Goal: Book appointment/travel/reservation

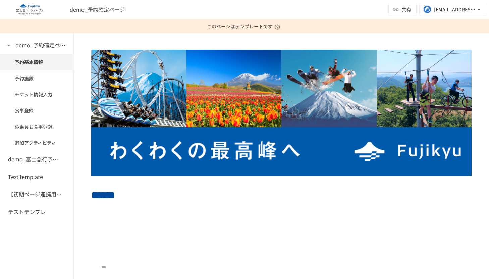
scroll to position [220, 0]
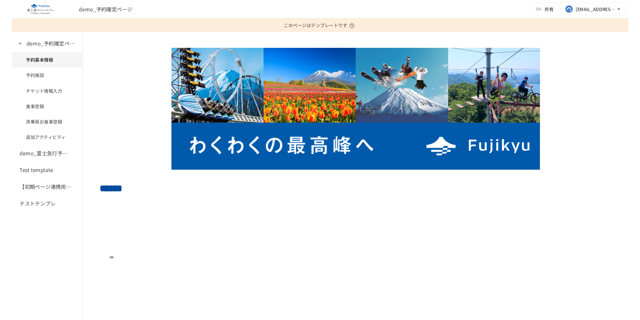
scroll to position [247, 0]
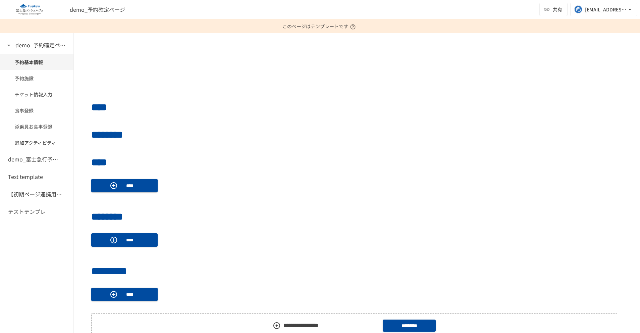
click at [516, 10] on div "demo_予約確定ページ 共有 yuhei.tomita@geniee.co.jp" at bounding box center [320, 9] width 640 height 19
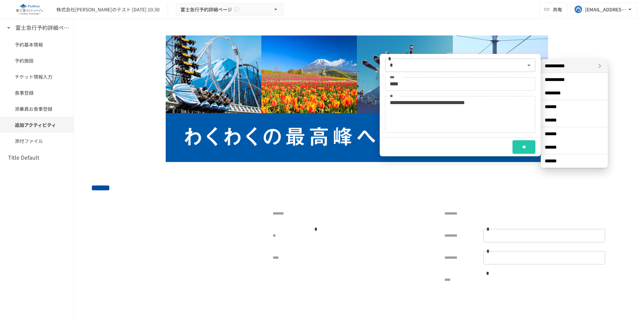
scroll to position [534, 0]
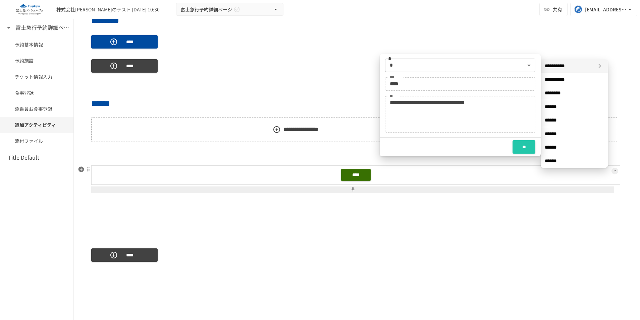
click at [248, 188] on button at bounding box center [352, 190] width 523 height 7
